Goal: Information Seeking & Learning: Learn about a topic

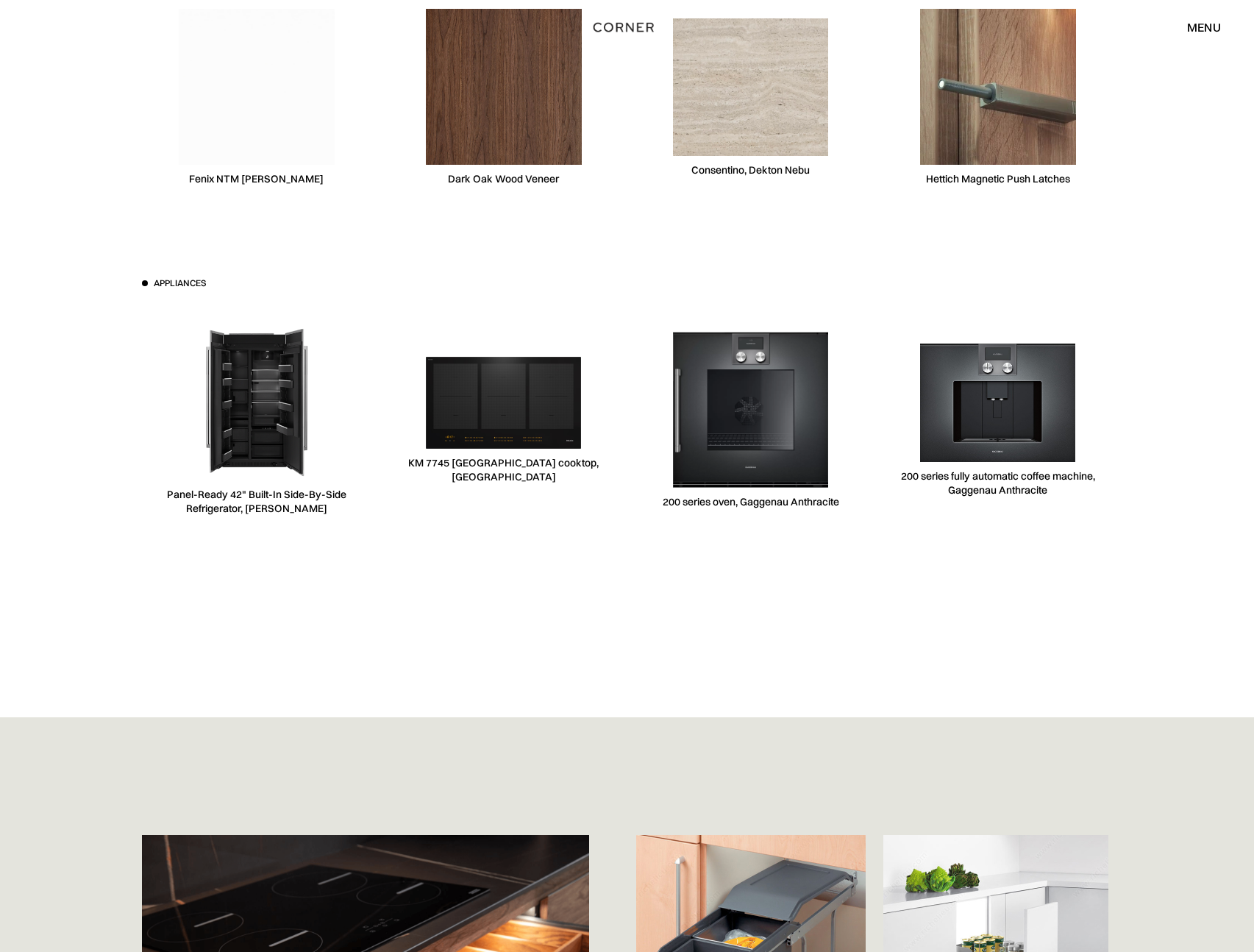
scroll to position [3985, 0]
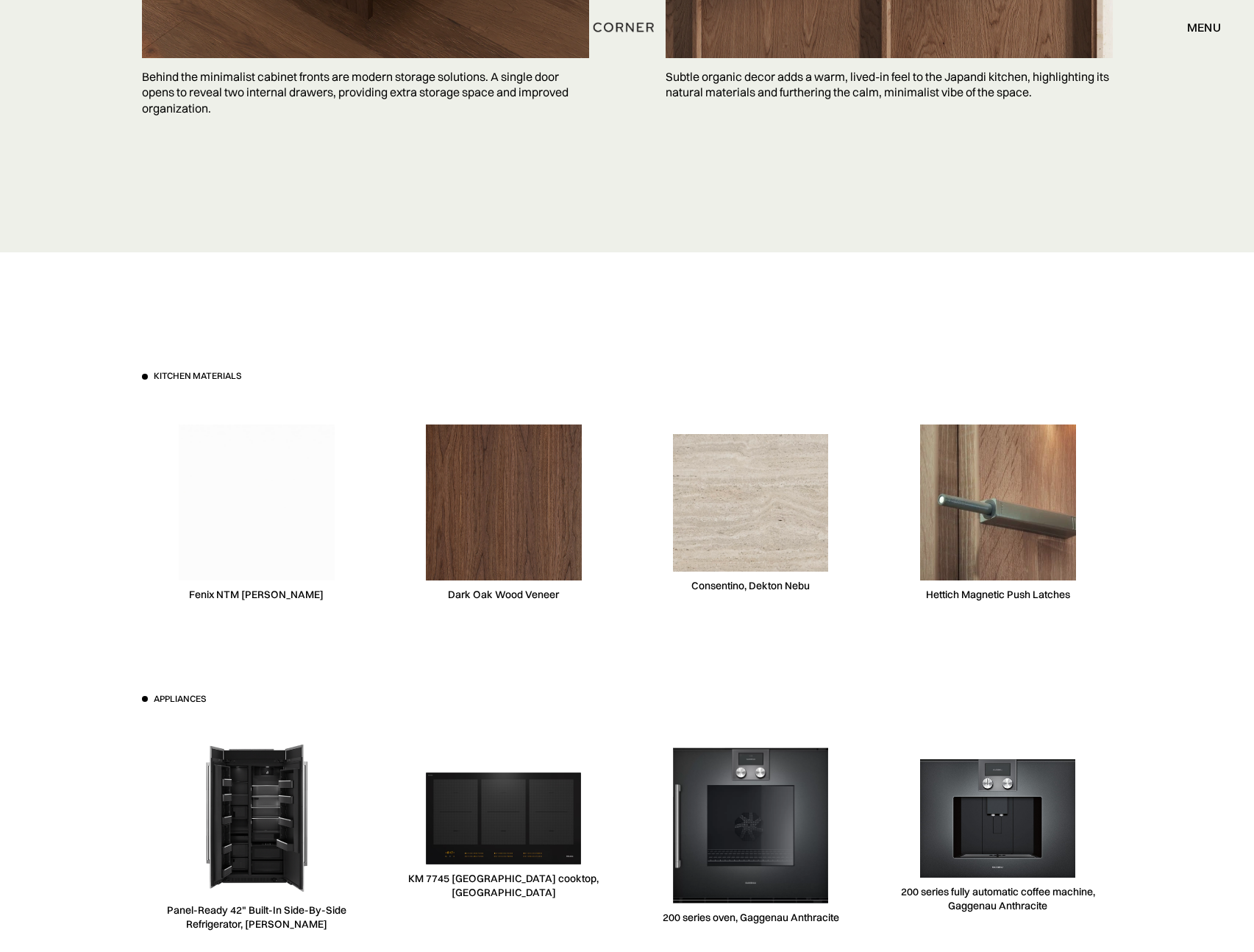
scroll to position [4249, 0]
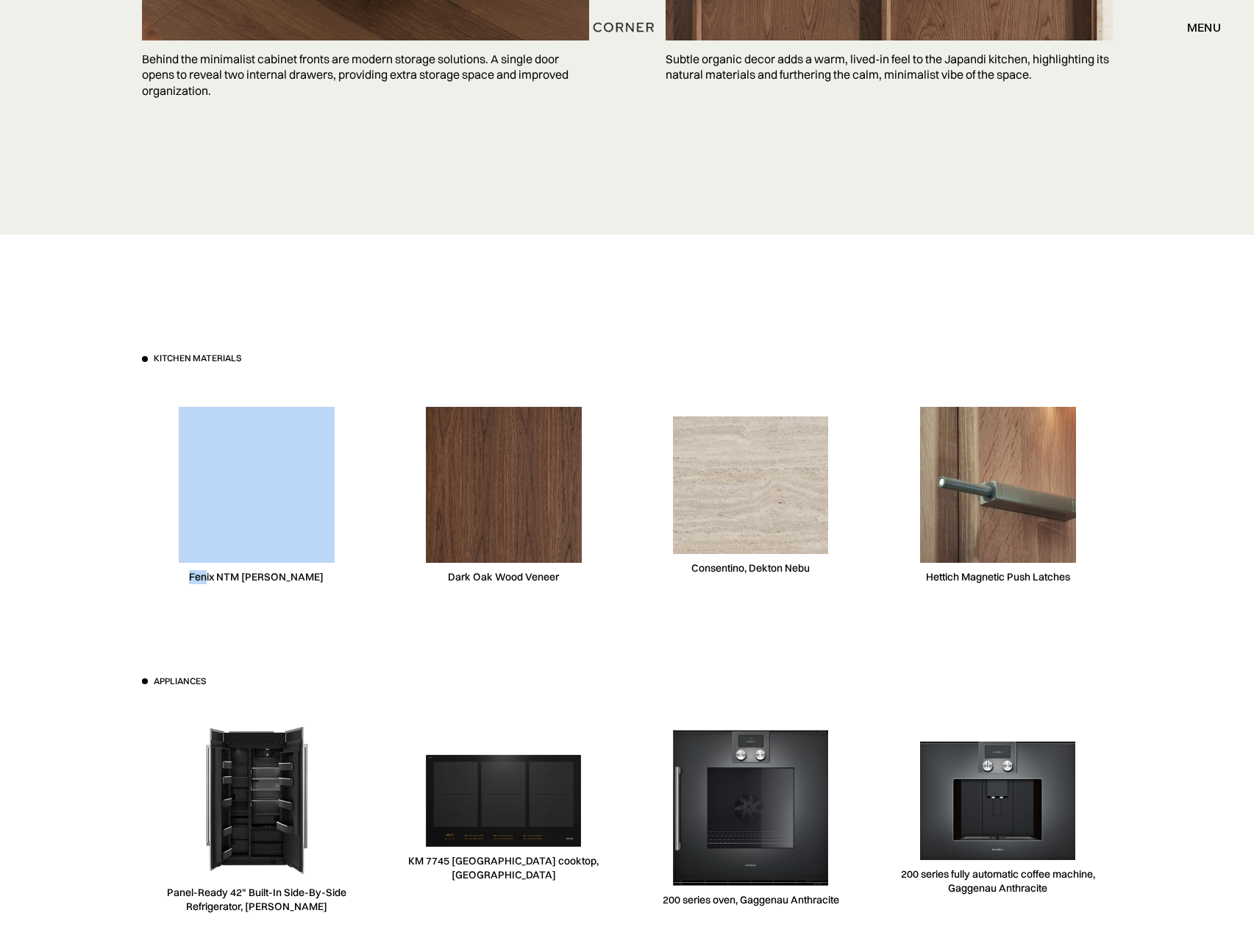
drag, startPoint x: 290, startPoint y: 578, endPoint x: 226, endPoint y: 573, distance: 64.2
click at [226, 573] on div "Fenix NTM [PERSON_NAME]" at bounding box center [257, 495] width 229 height 227
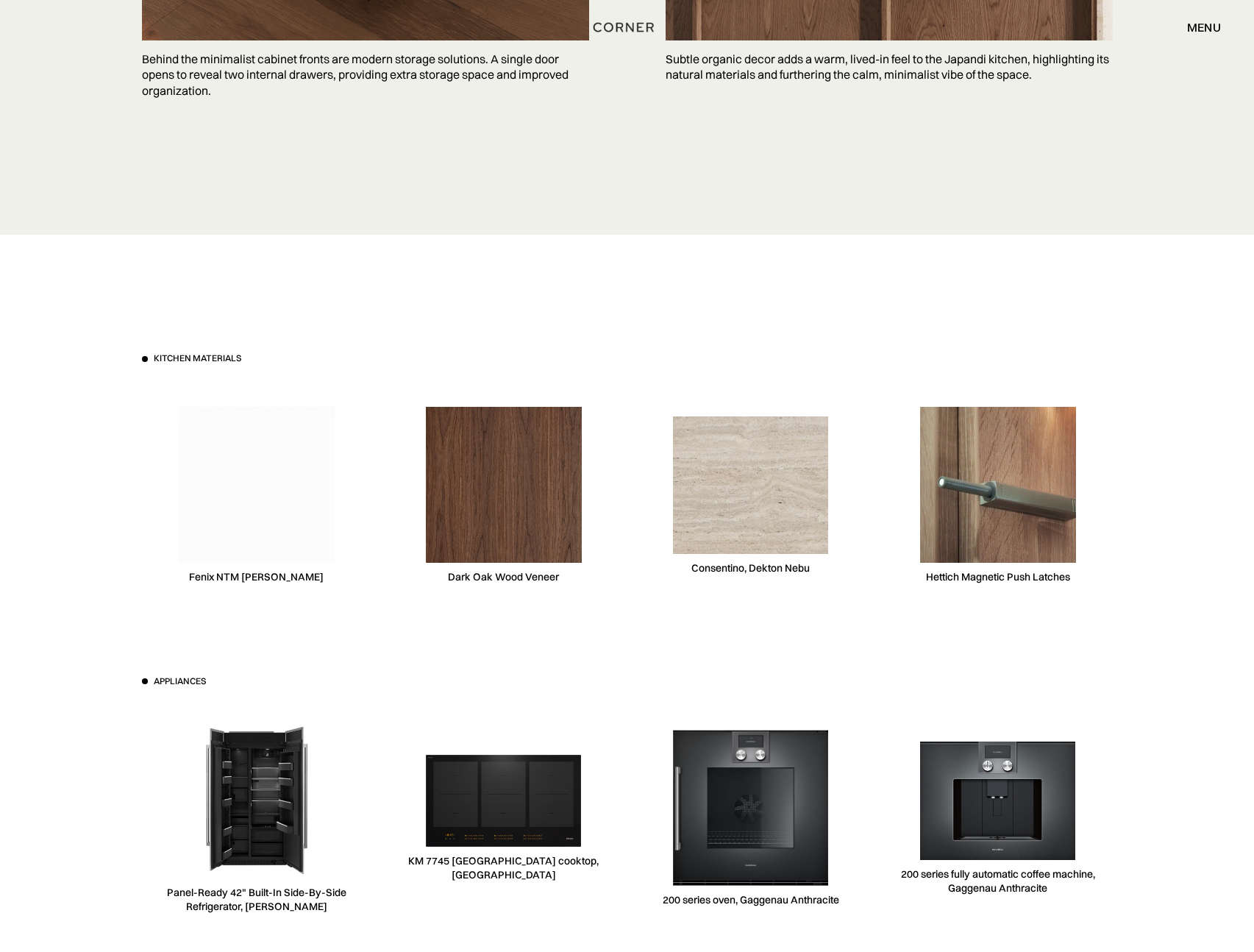
click at [318, 581] on div "Fenix NTM [PERSON_NAME]" at bounding box center [257, 495] width 229 height 227
copy div "Fenix NTM [PERSON_NAME]"
drag, startPoint x: 320, startPoint y: 580, endPoint x: 206, endPoint y: 581, distance: 114.0
click at [206, 581] on div "Fenix NTM [PERSON_NAME]" at bounding box center [257, 495] width 229 height 227
click at [581, 583] on div "Dark Oak Wood Veneer" at bounding box center [504, 495] width 229 height 227
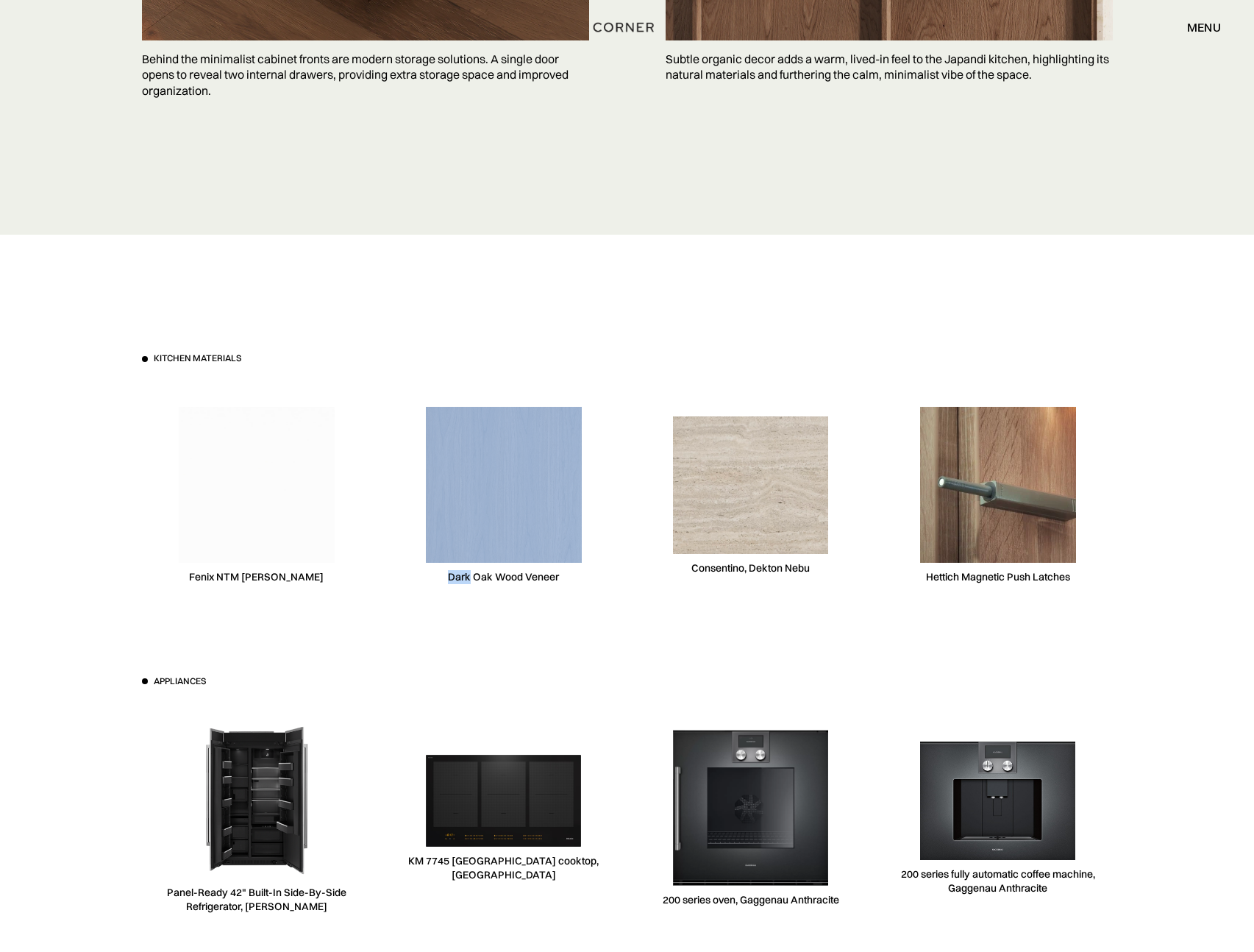
drag, startPoint x: 578, startPoint y: 576, endPoint x: 471, endPoint y: 573, distance: 107.0
click at [471, 573] on div "Dark Oak Wood Veneer" at bounding box center [504, 495] width 229 height 227
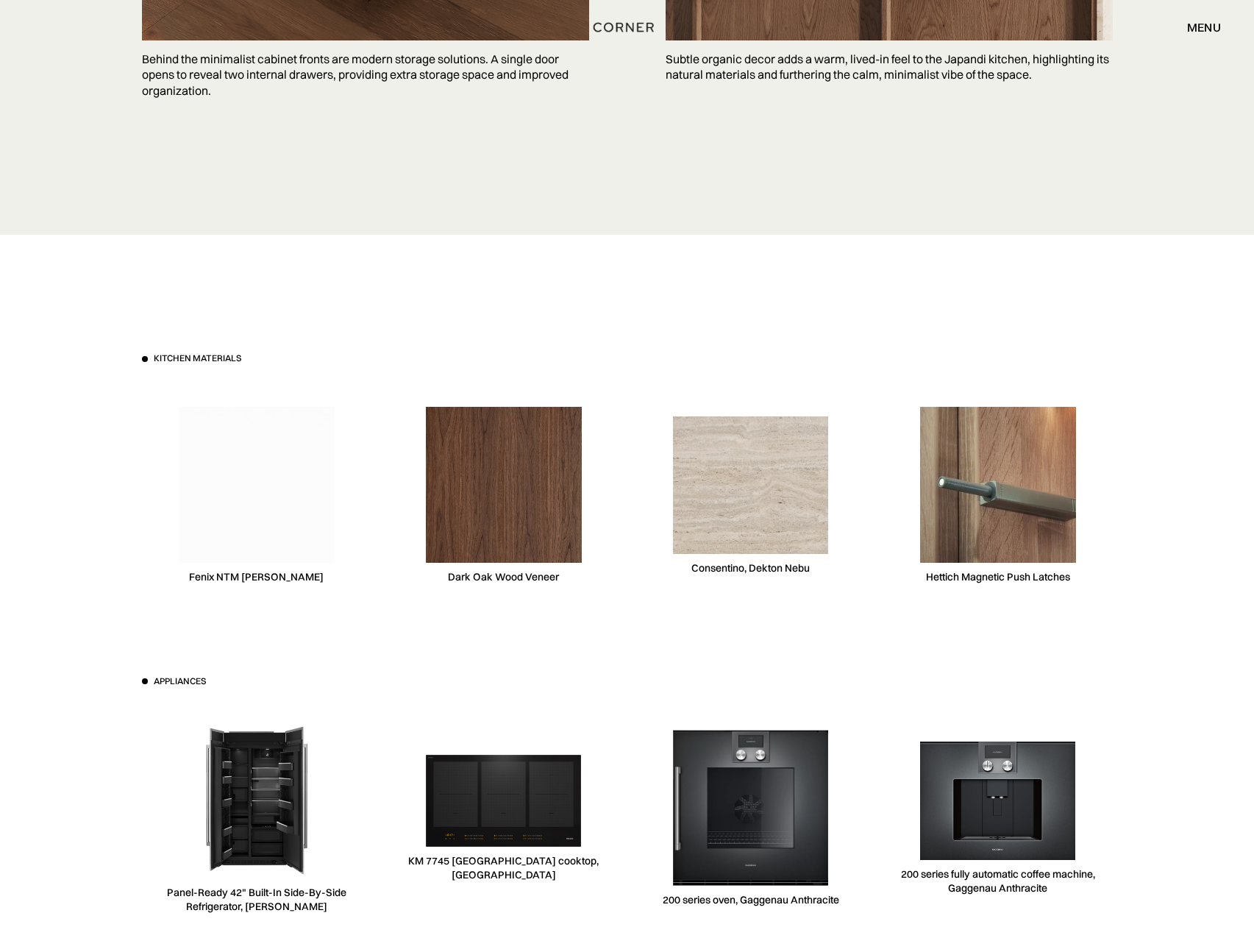
click at [470, 574] on div "Dark Oak Wood Veneer" at bounding box center [503, 576] width 111 height 14
drag, startPoint x: 451, startPoint y: 578, endPoint x: 565, endPoint y: 578, distance: 114.0
click at [565, 578] on div "Dark Oak Wood Veneer" at bounding box center [504, 495] width 229 height 227
copy div "Dark Oak Wood Veneer"
click at [850, 576] on div "Consentino, Dekton Nebu" at bounding box center [751, 495] width 229 height 227
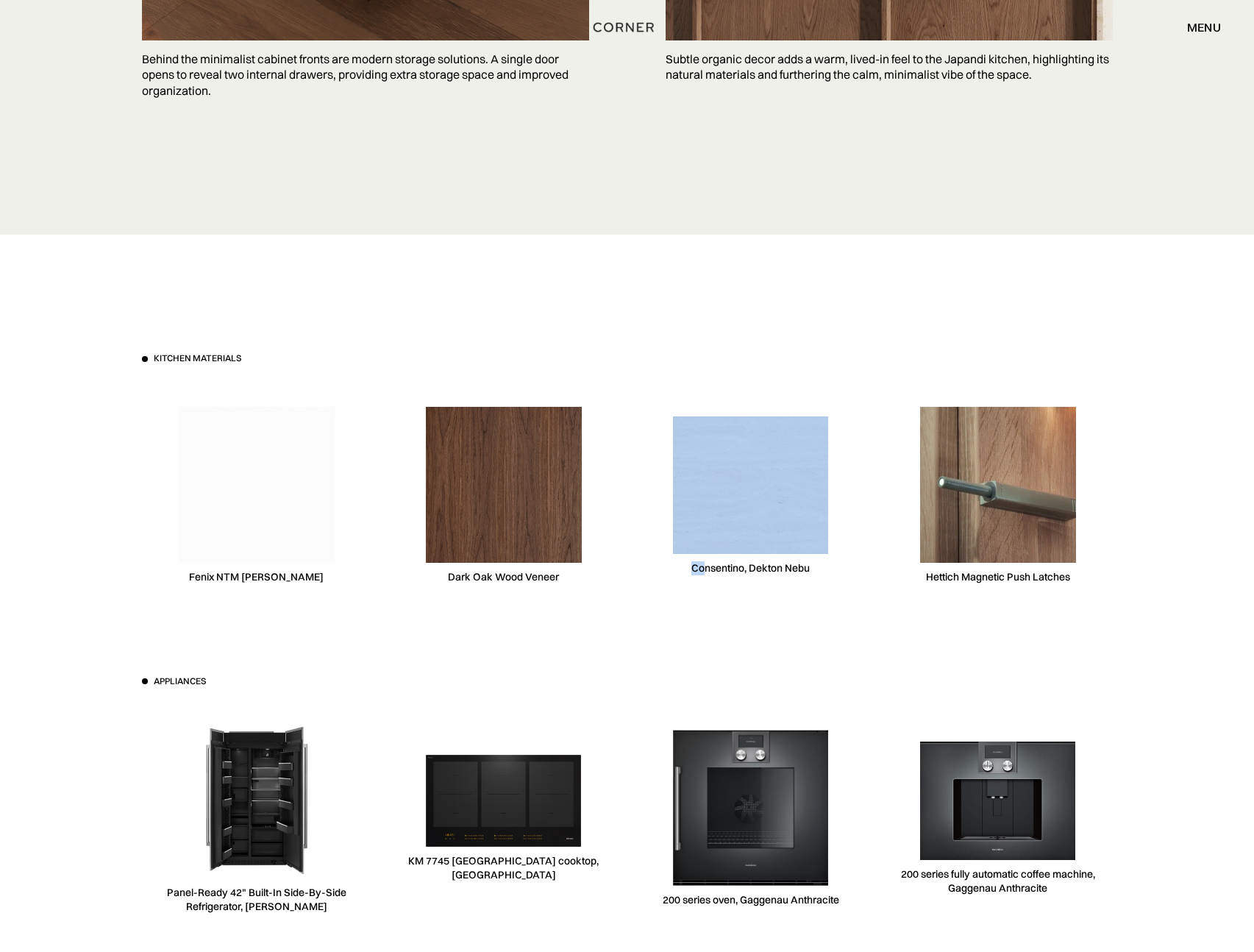
drag, startPoint x: 838, startPoint y: 570, endPoint x: 716, endPoint y: 568, distance: 122.0
click at [706, 567] on div "Consentino, Dekton Nebu" at bounding box center [751, 495] width 229 height 227
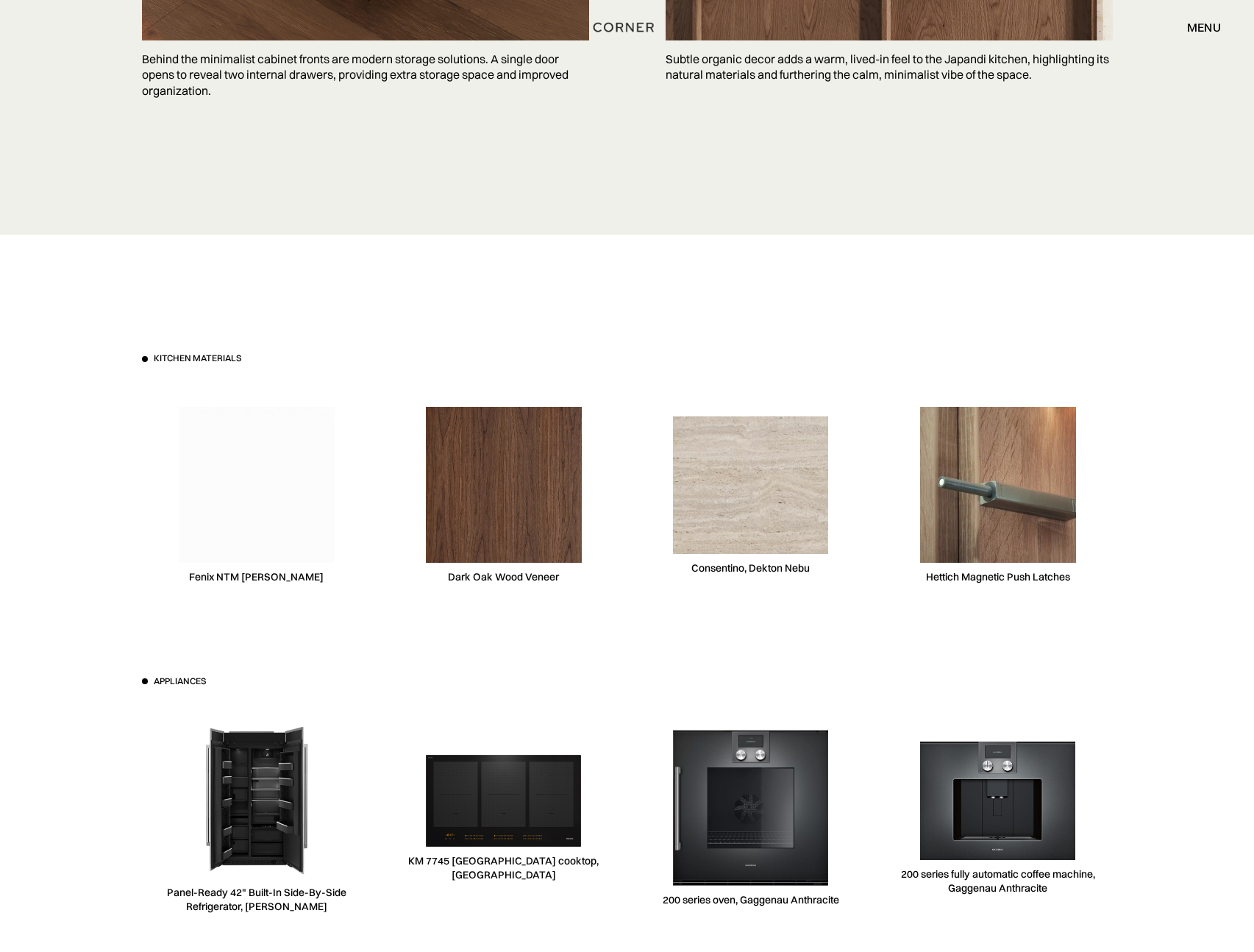
drag, startPoint x: 716, startPoint y: 568, endPoint x: 697, endPoint y: 571, distance: 19.2
click at [716, 568] on div "Consentino, Dekton Nebu" at bounding box center [751, 568] width 118 height 14
copy div "Consentino, Dekton Nebu"
drag, startPoint x: 695, startPoint y: 570, endPoint x: 796, endPoint y: 572, distance: 101.0
click at [815, 572] on div "Consentino, Dekton Nebu" at bounding box center [751, 495] width 229 height 227
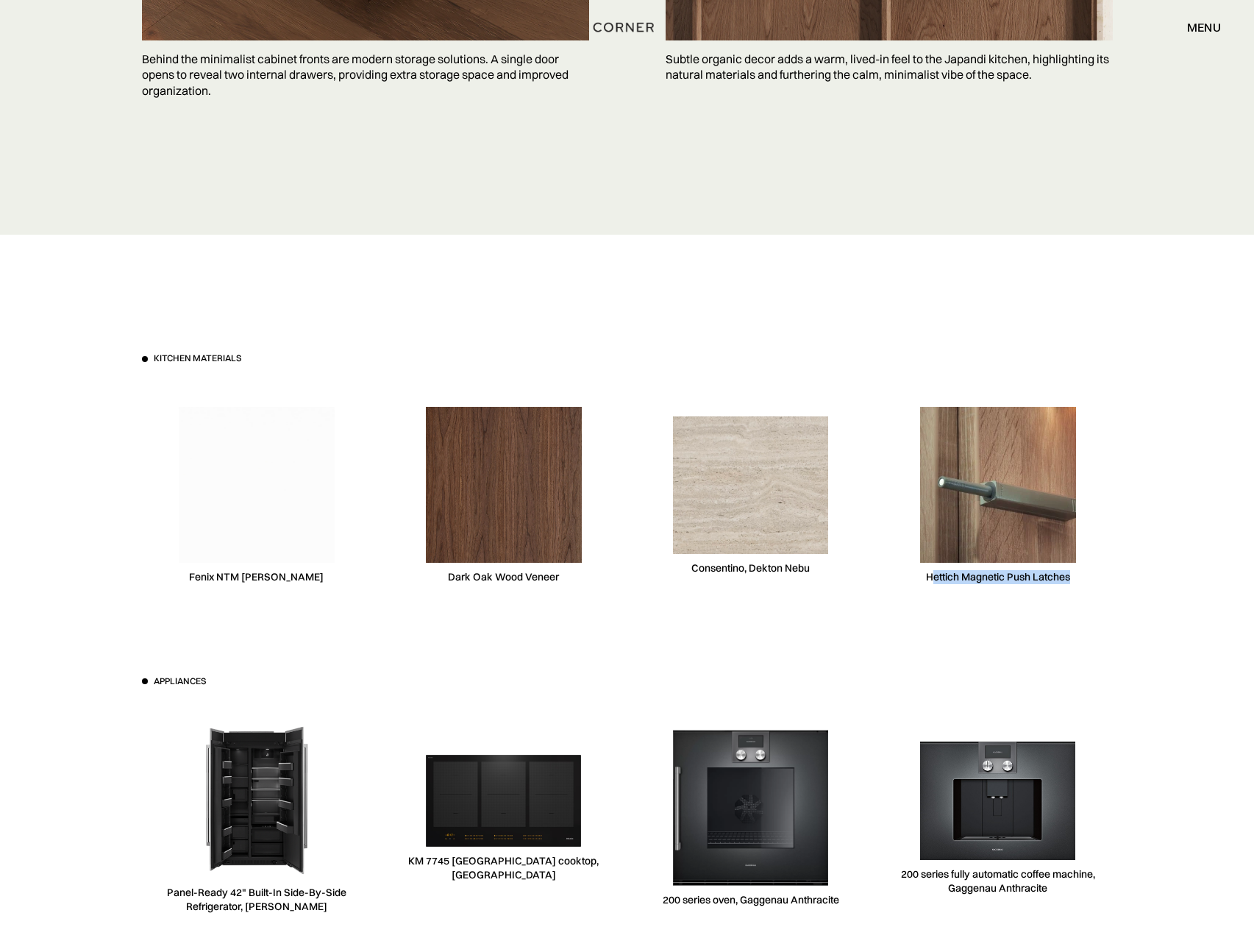
drag, startPoint x: 1084, startPoint y: 578, endPoint x: 821, endPoint y: 584, distance: 263.1
click at [929, 579] on div "Hettich Magnetic Push Latches" at bounding box center [998, 495] width 229 height 227
